Goal: Task Accomplishment & Management: Use online tool/utility

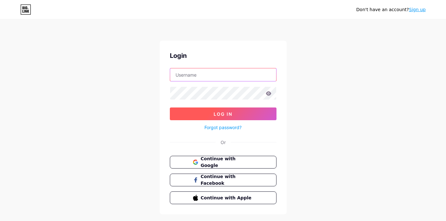
type input "[PERSON_NAME][EMAIL_ADDRESS][DOMAIN_NAME]"
click at [223, 116] on button "Log In" at bounding box center [223, 113] width 107 height 13
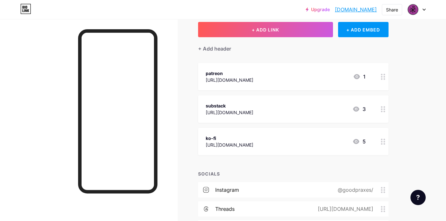
scroll to position [27, 0]
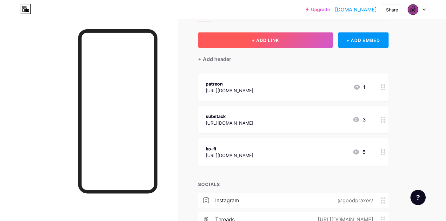
click at [255, 40] on span "+ ADD LINK" at bounding box center [265, 39] width 27 height 5
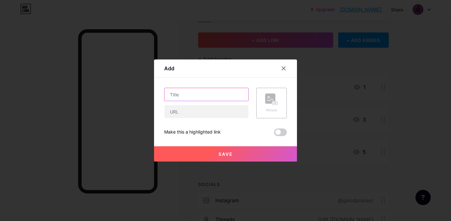
click at [218, 95] on input "text" at bounding box center [206, 94] width 84 height 13
type input "medium"
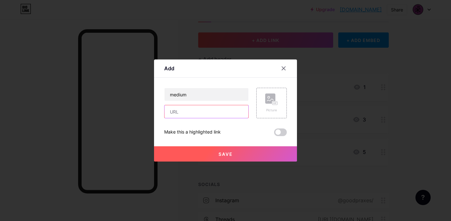
click at [185, 114] on input "text" at bounding box center [206, 111] width 84 height 13
paste input "[URL][DOMAIN_NAME]"
type input "[URL][DOMAIN_NAME]"
click at [221, 153] on span "Save" at bounding box center [225, 153] width 14 height 5
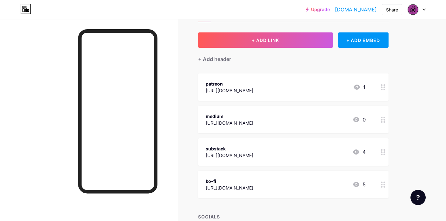
drag, startPoint x: 210, startPoint y: 148, endPoint x: 213, endPoint y: 122, distance: 26.2
click at [213, 122] on span "patreon [URL][DOMAIN_NAME] 1 medium [URL][DOMAIN_NAME] 0 substack [URL][DOMAIN_…" at bounding box center [293, 135] width 191 height 124
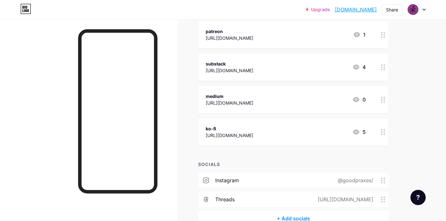
scroll to position [0, 0]
